Goal: Information Seeking & Learning: Learn about a topic

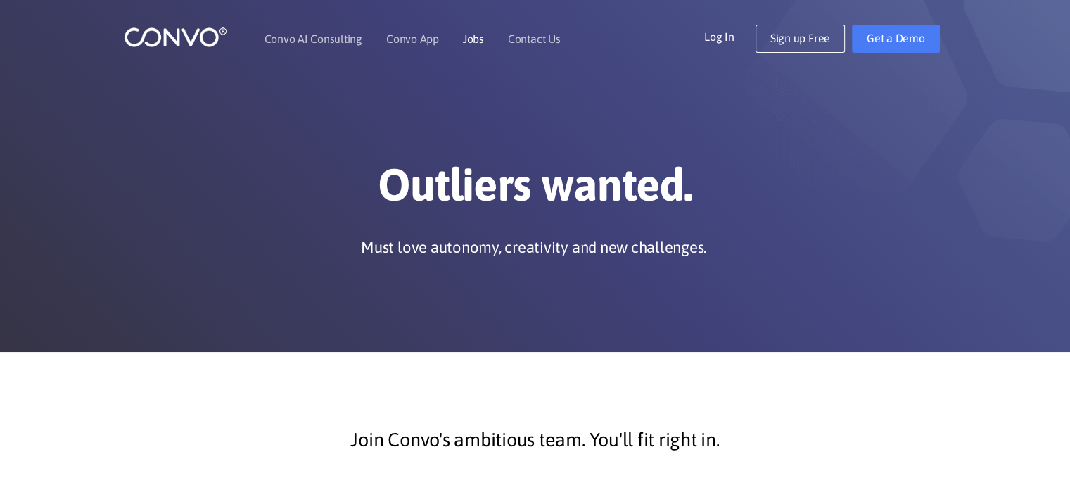
click at [473, 42] on link "Jobs" at bounding box center [473, 38] width 21 height 11
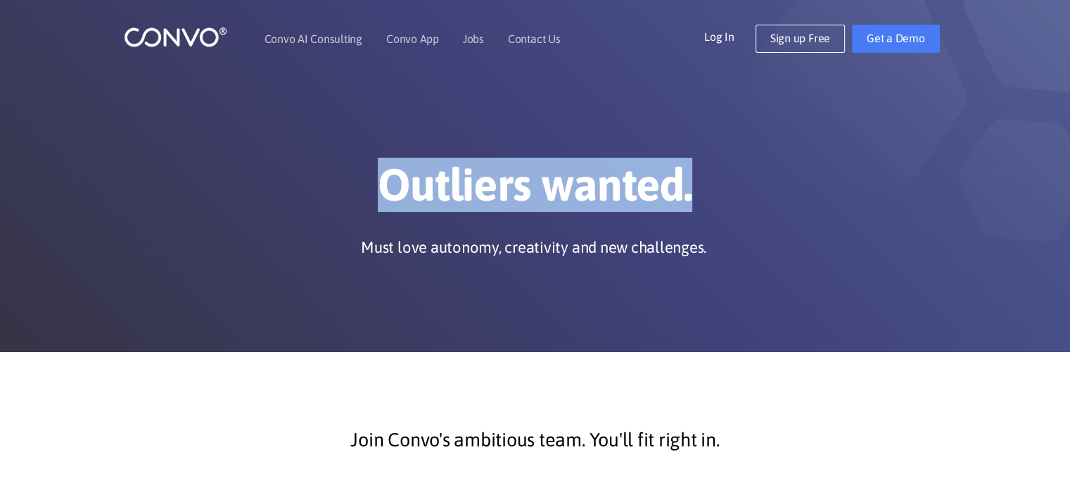
drag, startPoint x: 386, startPoint y: 185, endPoint x: 701, endPoint y: 185, distance: 314.5
click at [698, 185] on h1 "Outliers wanted." at bounding box center [535, 190] width 781 height 65
click at [692, 196] on h1 "Outliers wanted." at bounding box center [535, 190] width 781 height 65
drag, startPoint x: 682, startPoint y: 196, endPoint x: 352, endPoint y: 201, distance: 330.0
click at [352, 201] on h1 "Outliers wanted." at bounding box center [535, 190] width 781 height 65
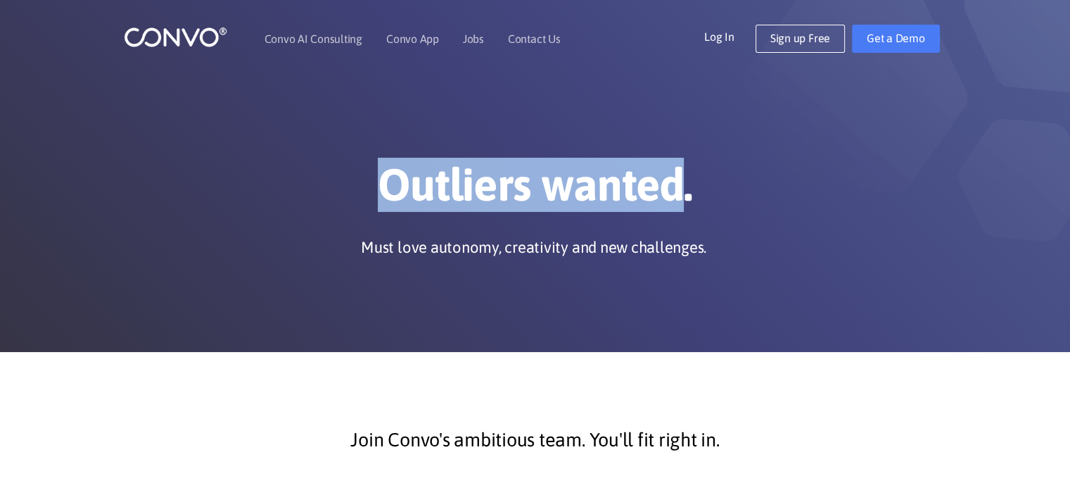
click at [375, 201] on h1 "Outliers wanted." at bounding box center [535, 190] width 781 height 65
drag, startPoint x: 380, startPoint y: 188, endPoint x: 703, endPoint y: 191, distance: 323.0
click at [697, 191] on h1 "Outliers wanted." at bounding box center [535, 190] width 781 height 65
click at [706, 191] on h1 "Outliers wanted." at bounding box center [535, 190] width 781 height 65
drag, startPoint x: 700, startPoint y: 191, endPoint x: 362, endPoint y: 187, distance: 338.5
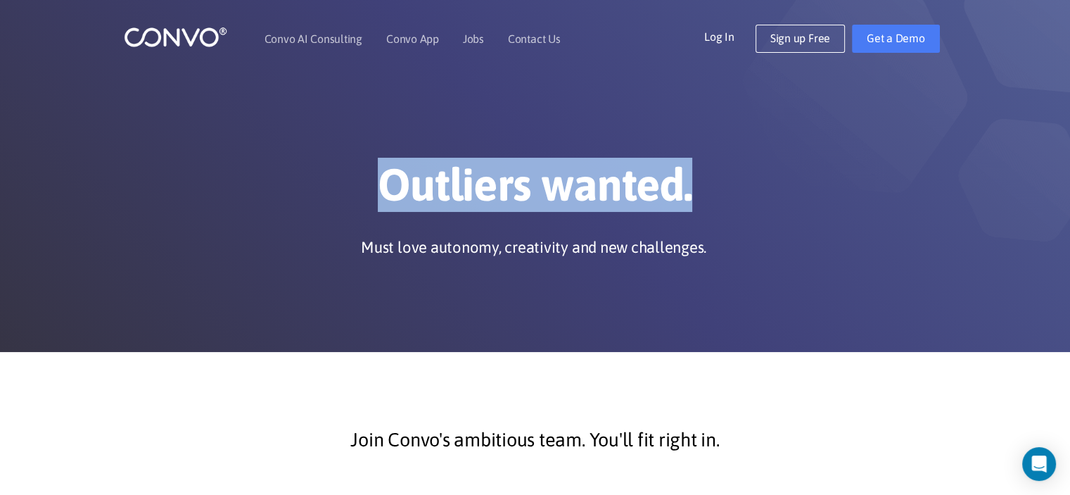
click at [362, 187] on h1 "Outliers wanted." at bounding box center [535, 190] width 781 height 65
click at [360, 187] on h1 "Outliers wanted." at bounding box center [535, 190] width 781 height 65
drag, startPoint x: 365, startPoint y: 187, endPoint x: 769, endPoint y: 196, distance: 404.0
click at [767, 196] on h1 "Outliers wanted." at bounding box center [535, 190] width 781 height 65
click at [781, 199] on h1 "Outliers wanted." at bounding box center [535, 190] width 781 height 65
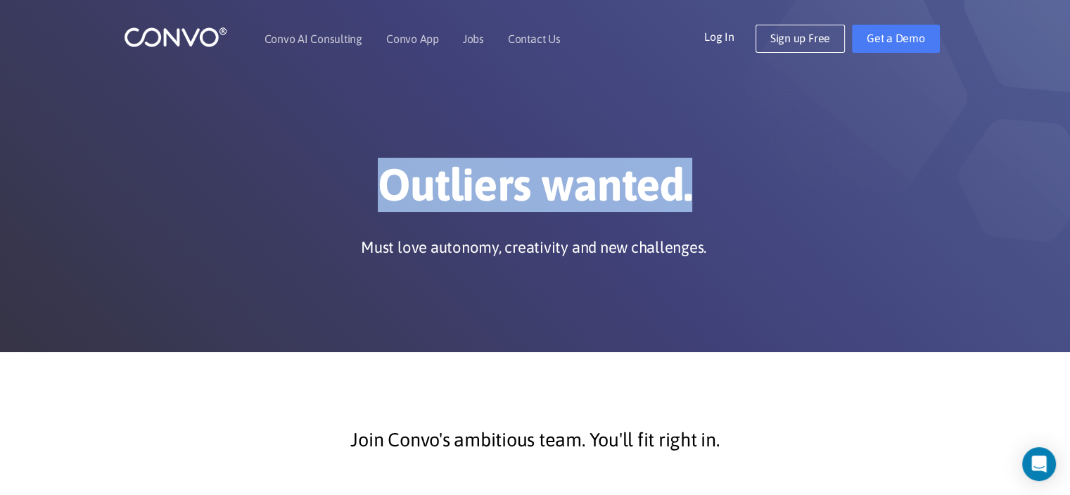
drag, startPoint x: 628, startPoint y: 190, endPoint x: 336, endPoint y: 193, distance: 291.3
click at [338, 193] on h1 "Outliers wanted." at bounding box center [535, 190] width 781 height 65
click at [331, 192] on h1 "Outliers wanted." at bounding box center [535, 190] width 781 height 65
click at [423, 184] on h1 "Outliers wanted." at bounding box center [535, 190] width 781 height 65
drag, startPoint x: 391, startPoint y: 188, endPoint x: 699, endPoint y: 199, distance: 308.4
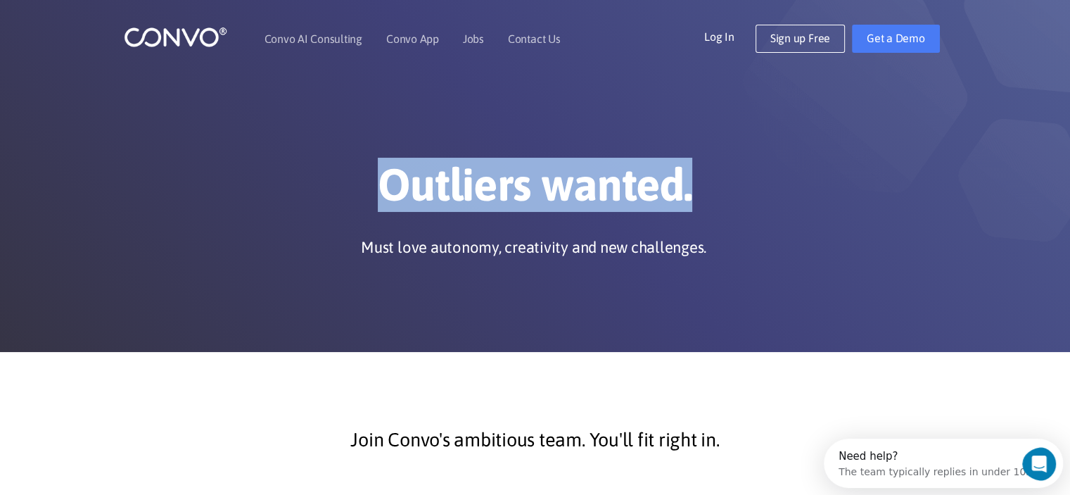
click at [698, 199] on h1 "Outliers wanted." at bounding box center [535, 190] width 781 height 65
click at [699, 199] on h1 "Outliers wanted." at bounding box center [535, 190] width 781 height 65
drag, startPoint x: 694, startPoint y: 185, endPoint x: 369, endPoint y: 159, distance: 326.8
click at [372, 159] on h1 "Outliers wanted." at bounding box center [535, 190] width 781 height 65
click at [366, 170] on h1 "Outliers wanted." at bounding box center [535, 190] width 781 height 65
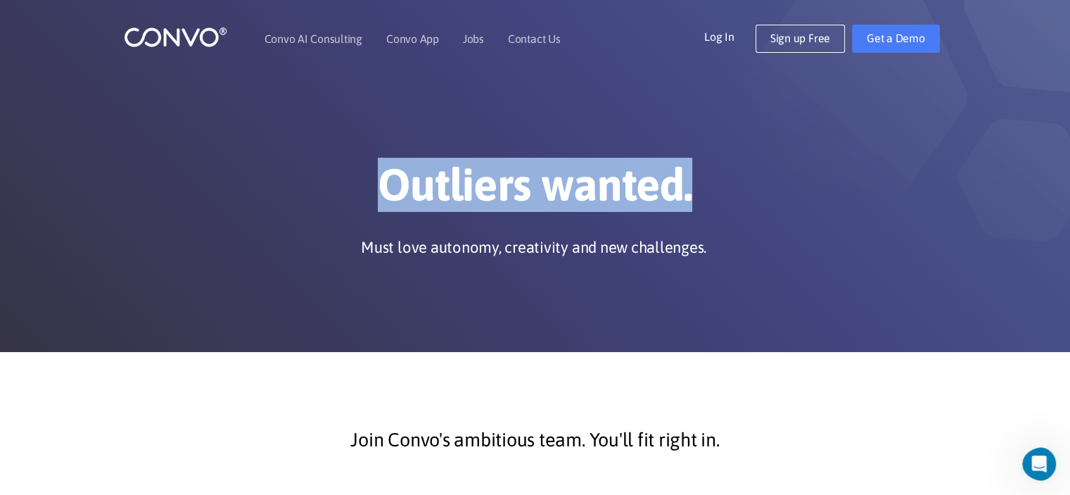
drag, startPoint x: 376, startPoint y: 170, endPoint x: 730, endPoint y: 206, distance: 355.0
click at [725, 206] on h1 "Outliers wanted." at bounding box center [535, 190] width 781 height 65
click at [763, 208] on h1 "Outliers wanted." at bounding box center [535, 190] width 781 height 65
drag, startPoint x: 713, startPoint y: 183, endPoint x: 332, endPoint y: 182, distance: 380.7
click at [340, 182] on h1 "Outliers wanted." at bounding box center [535, 190] width 781 height 65
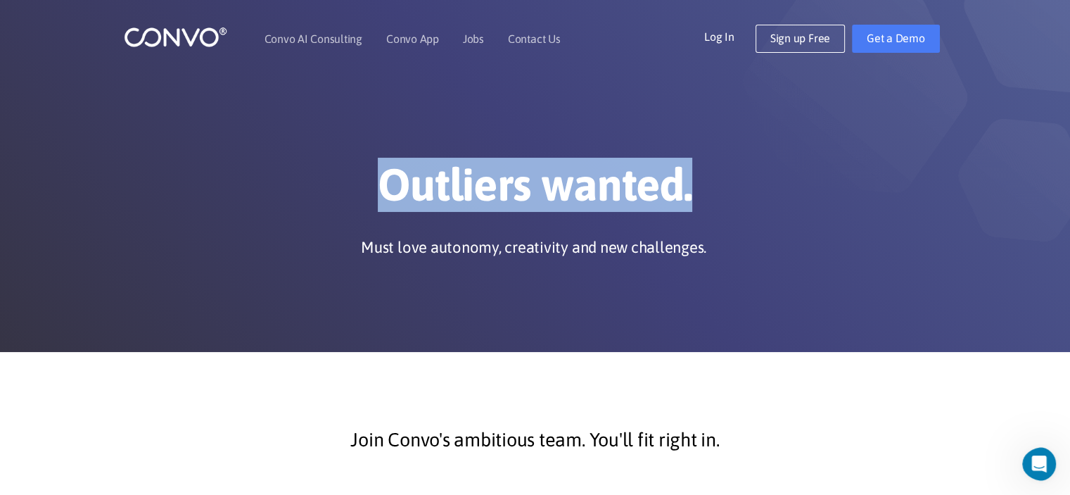
click at [332, 182] on h1 "Outliers wanted." at bounding box center [535, 190] width 781 height 65
drag, startPoint x: 332, startPoint y: 182, endPoint x: 694, endPoint y: 191, distance: 362.5
click at [676, 191] on h1 "Outliers wanted." at bounding box center [535, 190] width 781 height 65
click at [722, 191] on h1 "Outliers wanted." at bounding box center [535, 190] width 781 height 65
drag, startPoint x: 713, startPoint y: 192, endPoint x: 323, endPoint y: 165, distance: 390.8
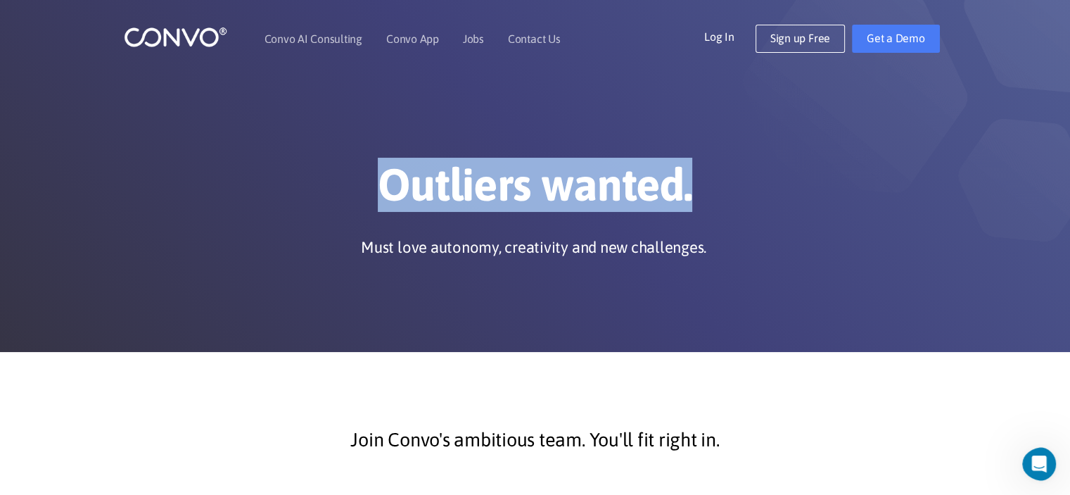
click at [338, 165] on h1 "Outliers wanted." at bounding box center [535, 190] width 781 height 65
click at [379, 186] on h1 "Outliers wanted." at bounding box center [535, 190] width 781 height 65
click at [381, 186] on h1 "Outliers wanted." at bounding box center [535, 190] width 781 height 65
drag, startPoint x: 383, startPoint y: 186, endPoint x: 694, endPoint y: 186, distance: 311.0
click at [692, 186] on h1 "Outliers wanted." at bounding box center [535, 190] width 781 height 65
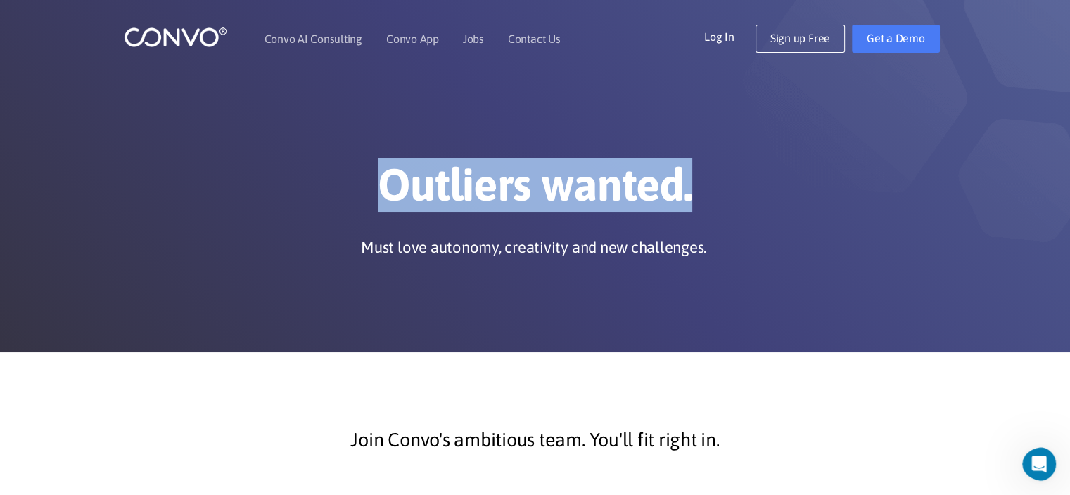
click at [698, 186] on h1 "Outliers wanted." at bounding box center [535, 190] width 781 height 65
drag, startPoint x: 692, startPoint y: 186, endPoint x: 350, endPoint y: 160, distance: 343.0
click at [350, 160] on h1 "Outliers wanted." at bounding box center [535, 190] width 781 height 65
click at [692, 182] on h1 "Outliers wanted." at bounding box center [535, 190] width 781 height 65
click at [697, 183] on h1 "Outliers wanted." at bounding box center [535, 190] width 781 height 65
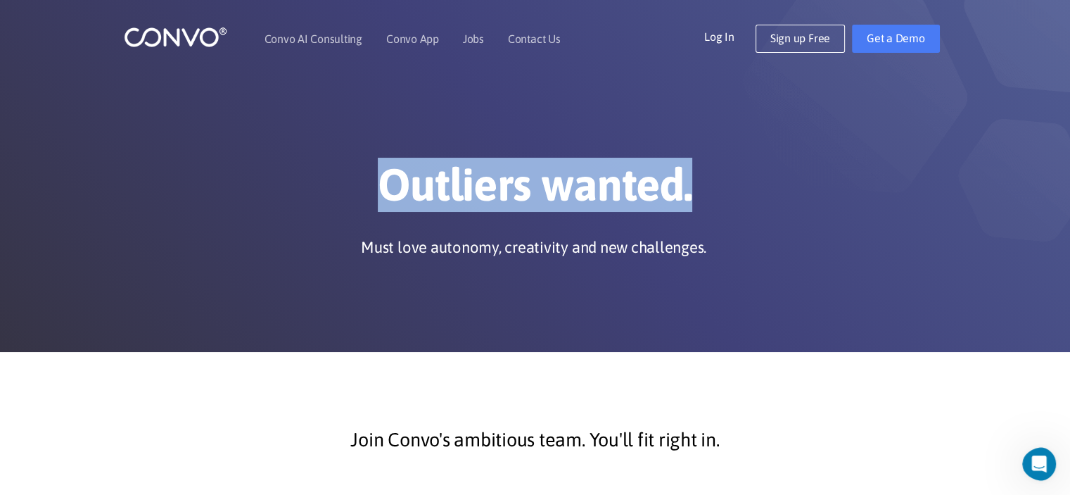
drag, startPoint x: 690, startPoint y: 186, endPoint x: 373, endPoint y: 173, distance: 317.6
click at [376, 173] on h1 "Outliers wanted." at bounding box center [535, 190] width 781 height 65
click at [697, 196] on h1 "Outliers wanted." at bounding box center [535, 190] width 781 height 65
drag, startPoint x: 380, startPoint y: 193, endPoint x: 743, endPoint y: 220, distance: 364.1
click at [740, 220] on h1 "Outliers wanted." at bounding box center [535, 190] width 781 height 65
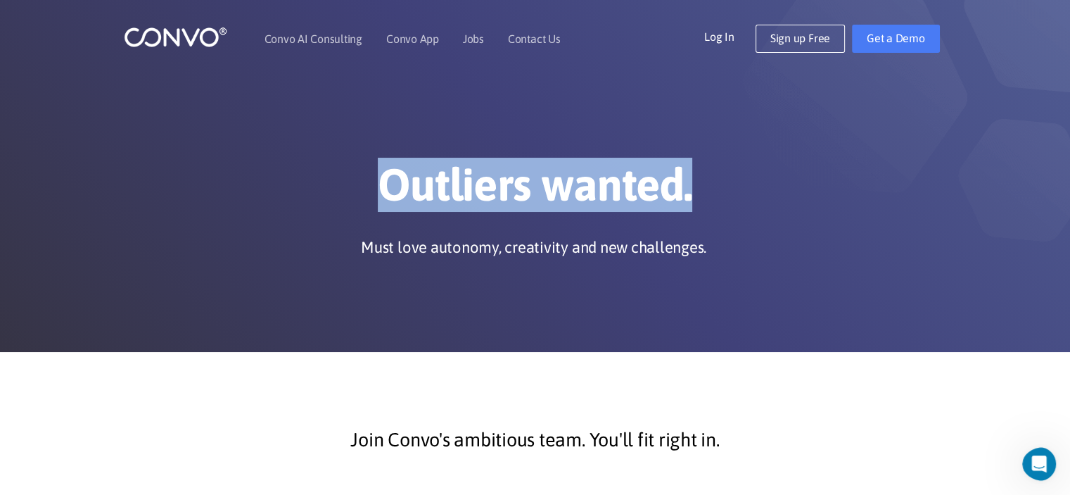
click at [692, 196] on h1 "Outliers wanted." at bounding box center [535, 190] width 781 height 65
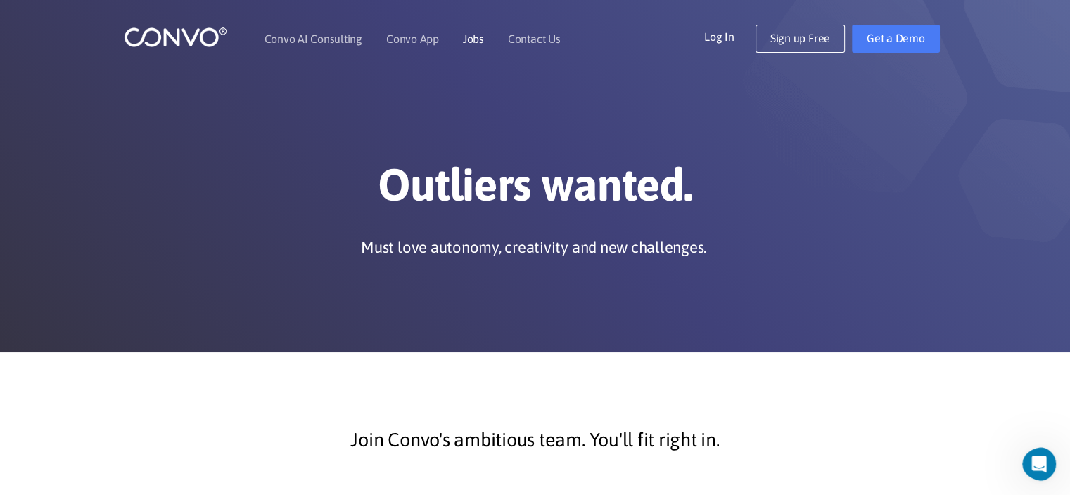
click at [463, 39] on link "Jobs" at bounding box center [473, 38] width 21 height 11
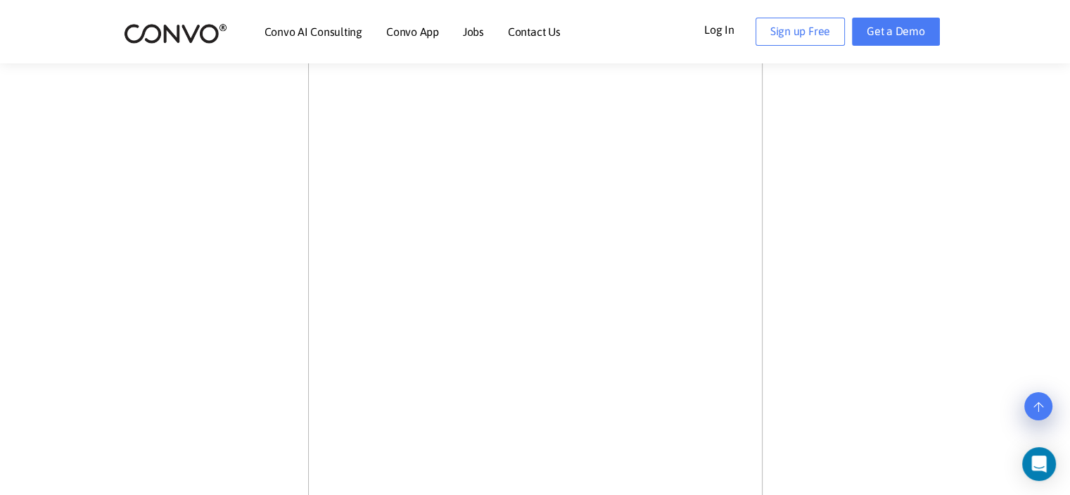
scroll to position [528, 0]
